Goal: Transaction & Acquisition: Purchase product/service

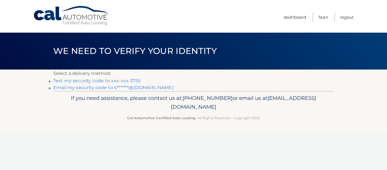
click at [112, 79] on link "Text my security code to xxx-xxx-3755" at bounding box center [96, 80] width 87 height 5
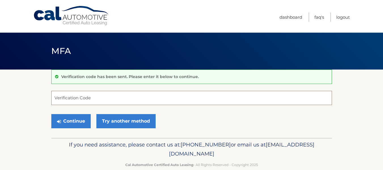
click at [100, 98] on input "Verification Code" at bounding box center [191, 98] width 280 height 14
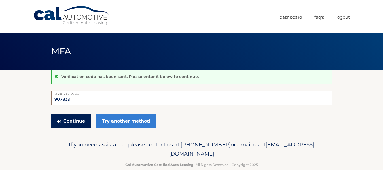
type input "907839"
click at [82, 123] on button "Continue" at bounding box center [70, 121] width 39 height 14
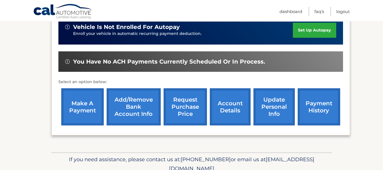
scroll to position [164, 0]
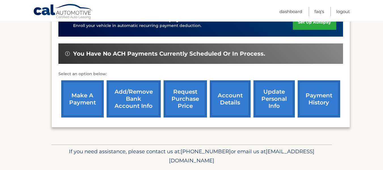
click at [81, 98] on link "make a payment" at bounding box center [82, 98] width 42 height 37
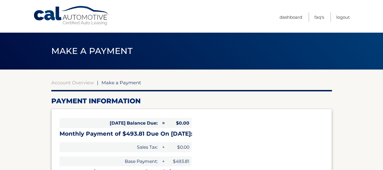
select select "ZTgxZmMzNTEtNGVhNS00YWI1LThkNGEtMGI0ZDAxYjkwNTBi"
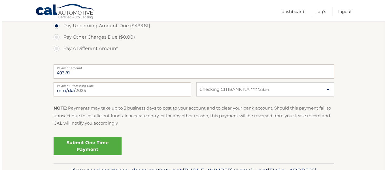
scroll to position [200, 0]
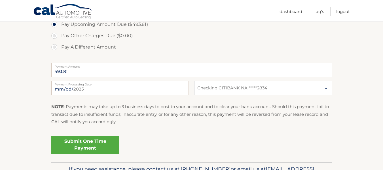
click at [88, 146] on link "Submit One Time Payment" at bounding box center [85, 144] width 68 height 18
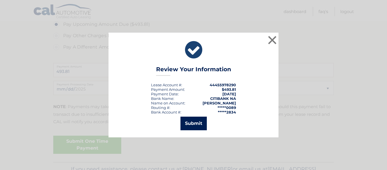
click at [184, 124] on button "Submit" at bounding box center [193, 123] width 26 height 14
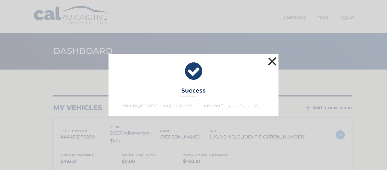
click at [268, 59] on button "×" at bounding box center [272, 61] width 11 height 11
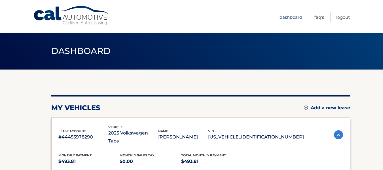
click at [293, 16] on link "Dashboard" at bounding box center [290, 16] width 23 height 9
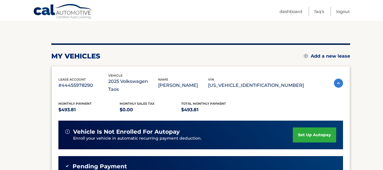
scroll to position [50, 0]
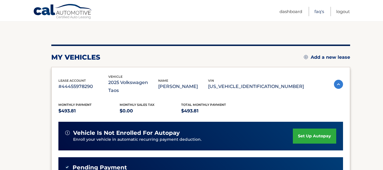
click at [314, 12] on link "FAQ's" at bounding box center [319, 11] width 10 height 9
